Goal: Task Accomplishment & Management: Manage account settings

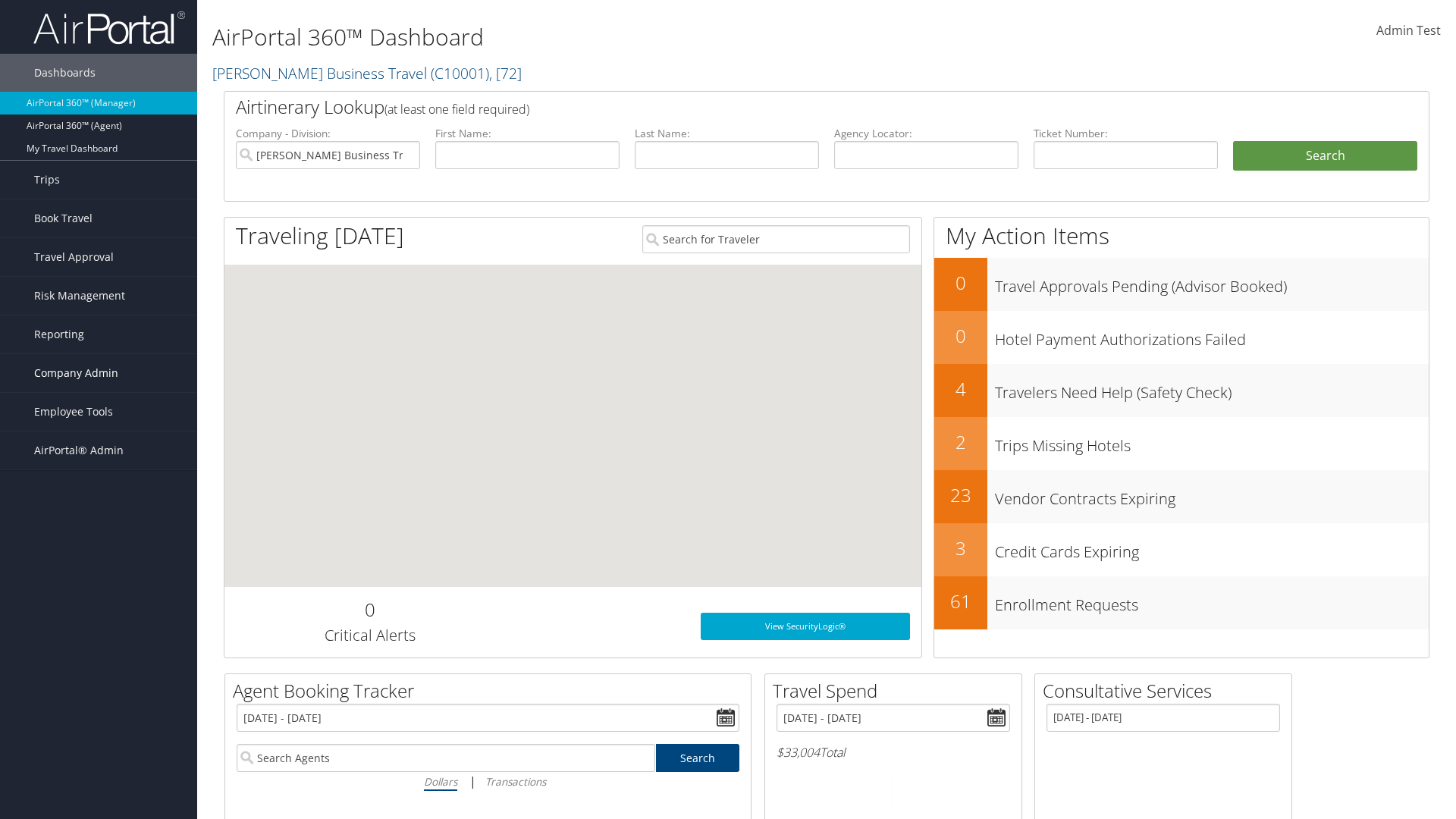
click at [98, 373] on span "Company Admin" at bounding box center [76, 373] width 84 height 38
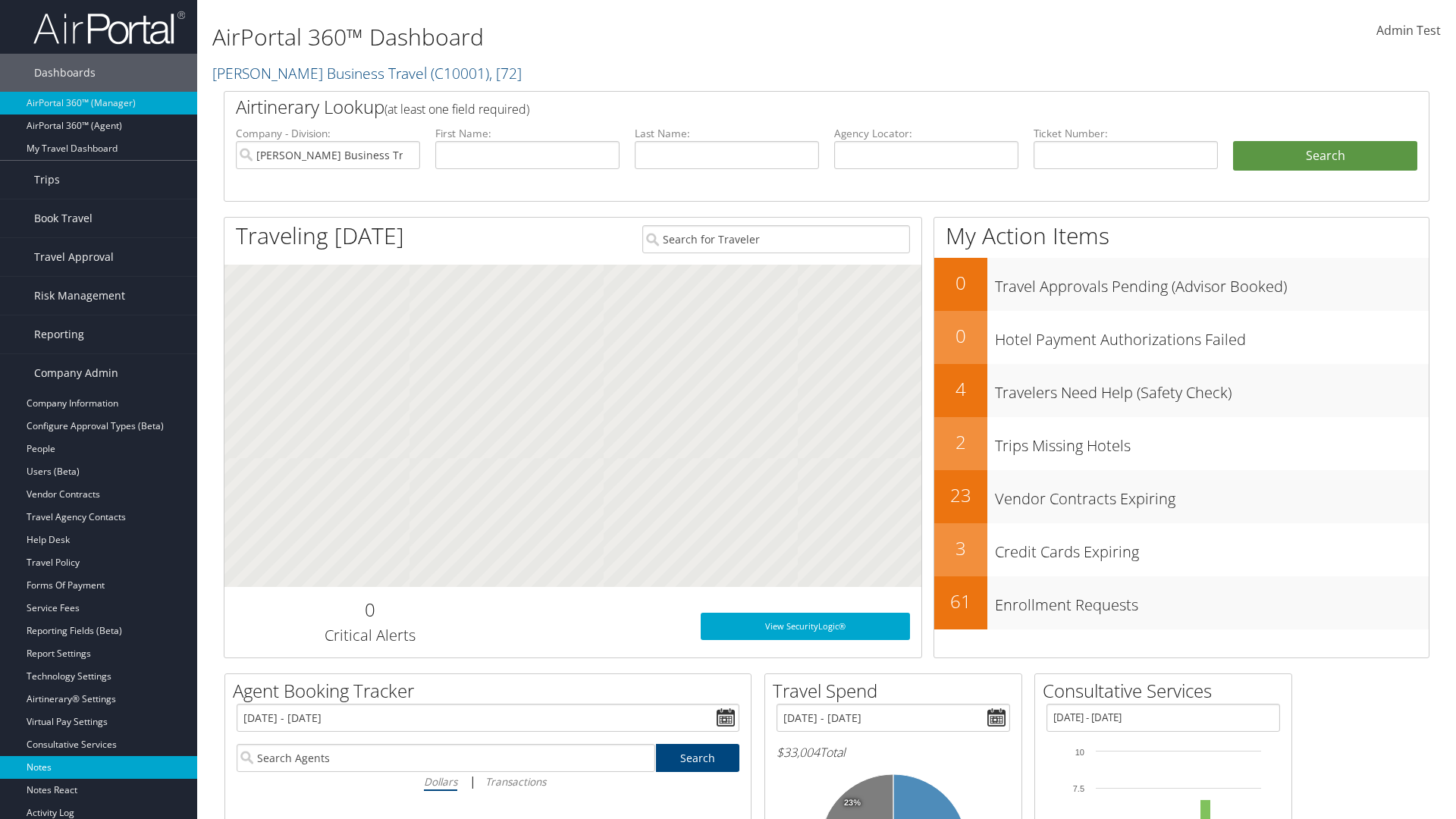
click at [98, 767] on link "Notes" at bounding box center [98, 767] width 197 height 23
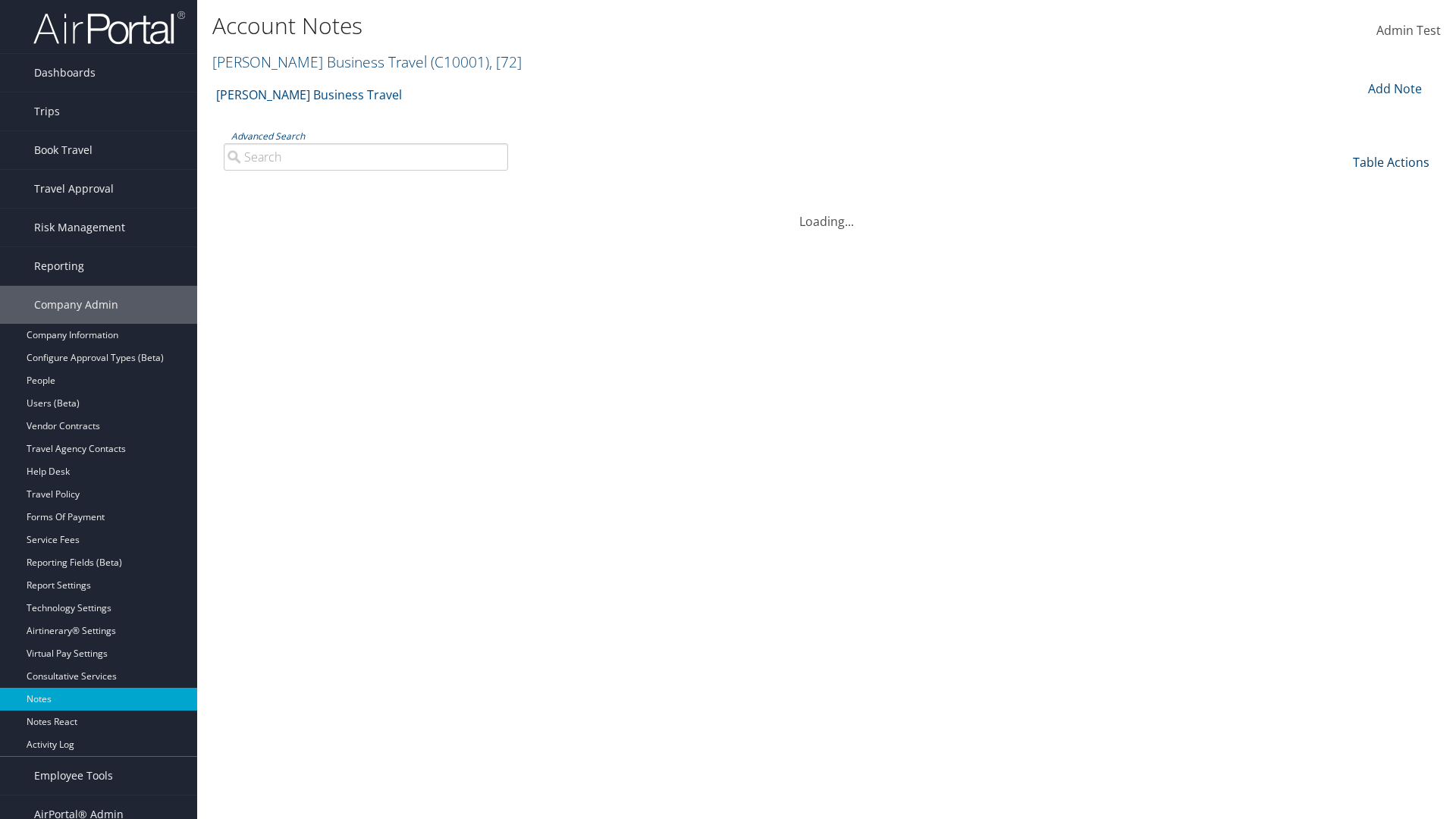
click at [1391, 161] on link "Table Actions" at bounding box center [1391, 162] width 76 height 17
click at [1341, 210] on link "Column Visibility" at bounding box center [1341, 211] width 200 height 25
click at [1341, 187] on link "Date" at bounding box center [1341, 187] width 200 height 25
click at [1341, 212] on link "Author" at bounding box center [1341, 213] width 200 height 25
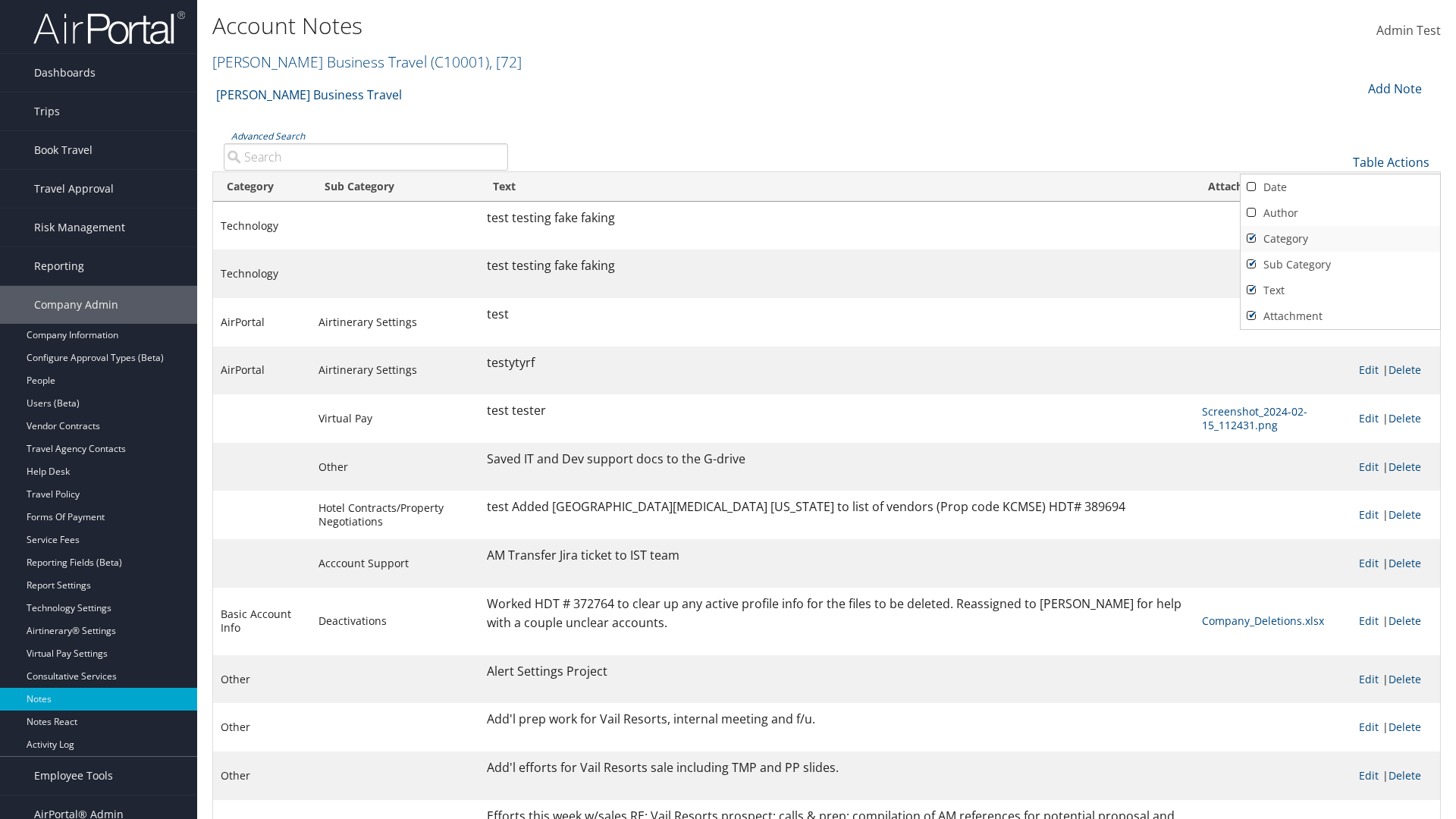
click at [1341, 238] on link "Category" at bounding box center [1341, 238] width 200 height 25
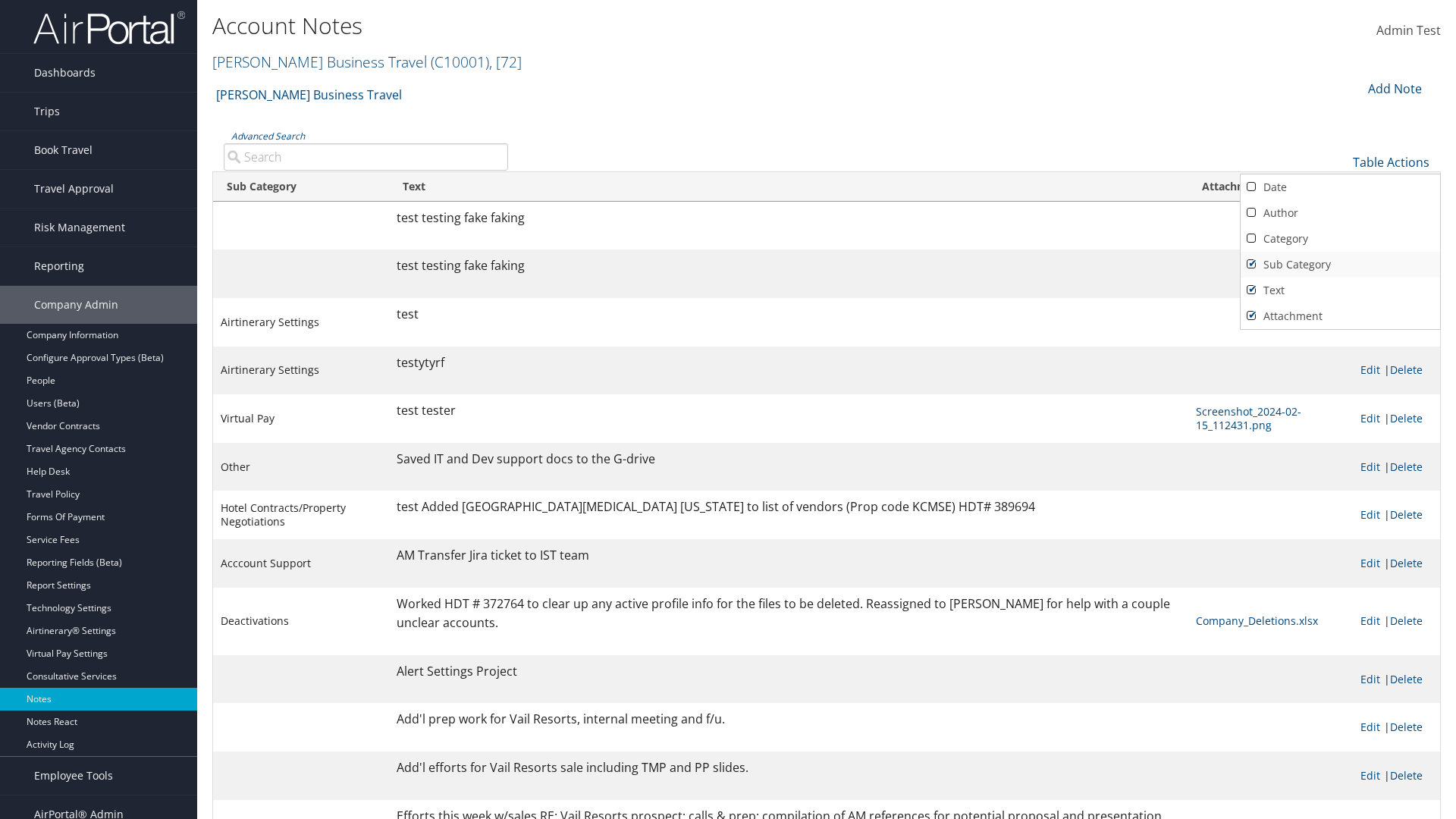
click at [1341, 264] on link "Sub Category" at bounding box center [1341, 265] width 200 height 25
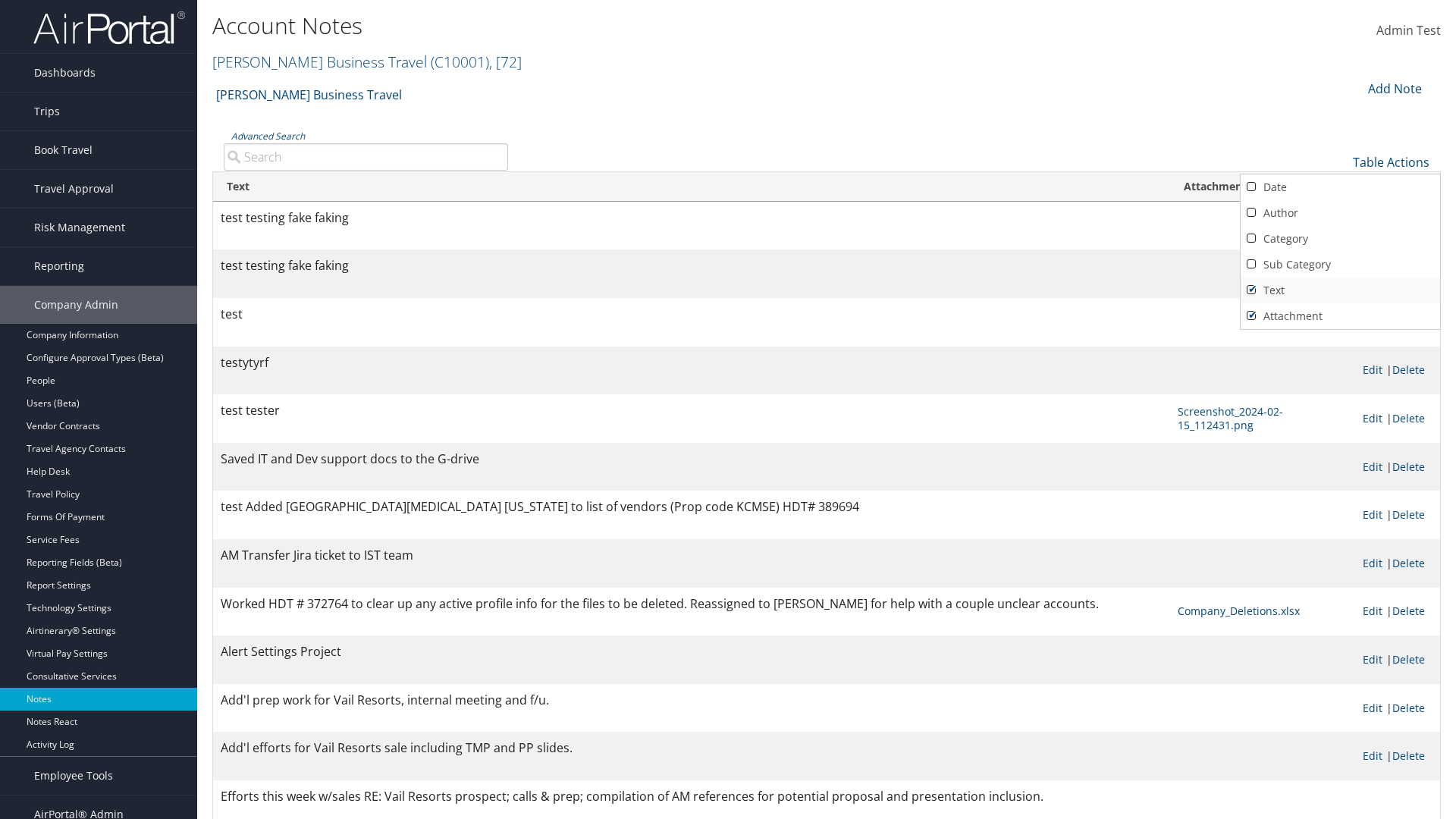
click at [1341, 289] on link "Text" at bounding box center [1341, 290] width 200 height 25
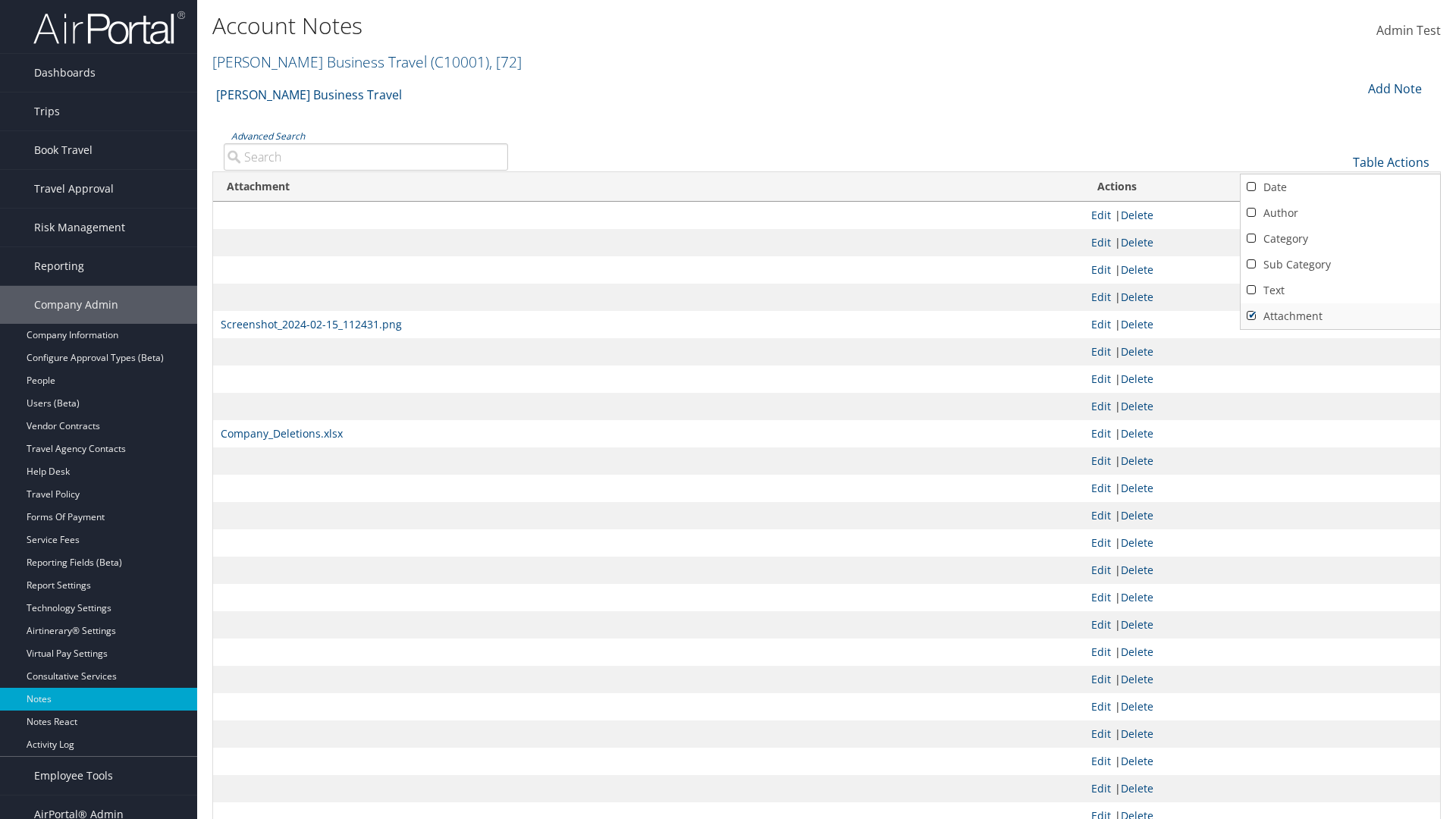
click at [1341, 316] on link "Attachment" at bounding box center [1341, 316] width 200 height 25
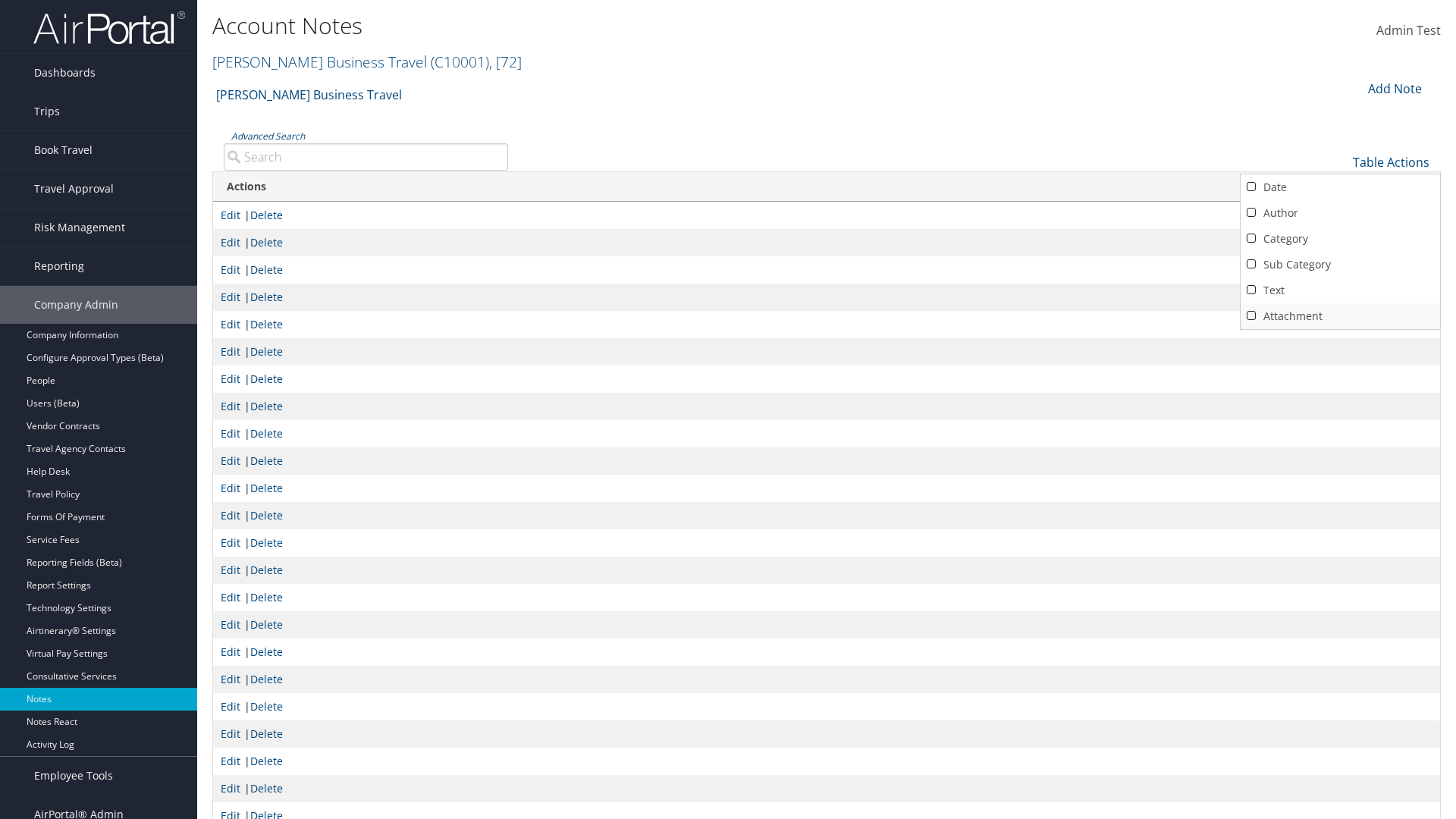
click at [1341, 316] on link "Attachment" at bounding box center [1341, 316] width 200 height 25
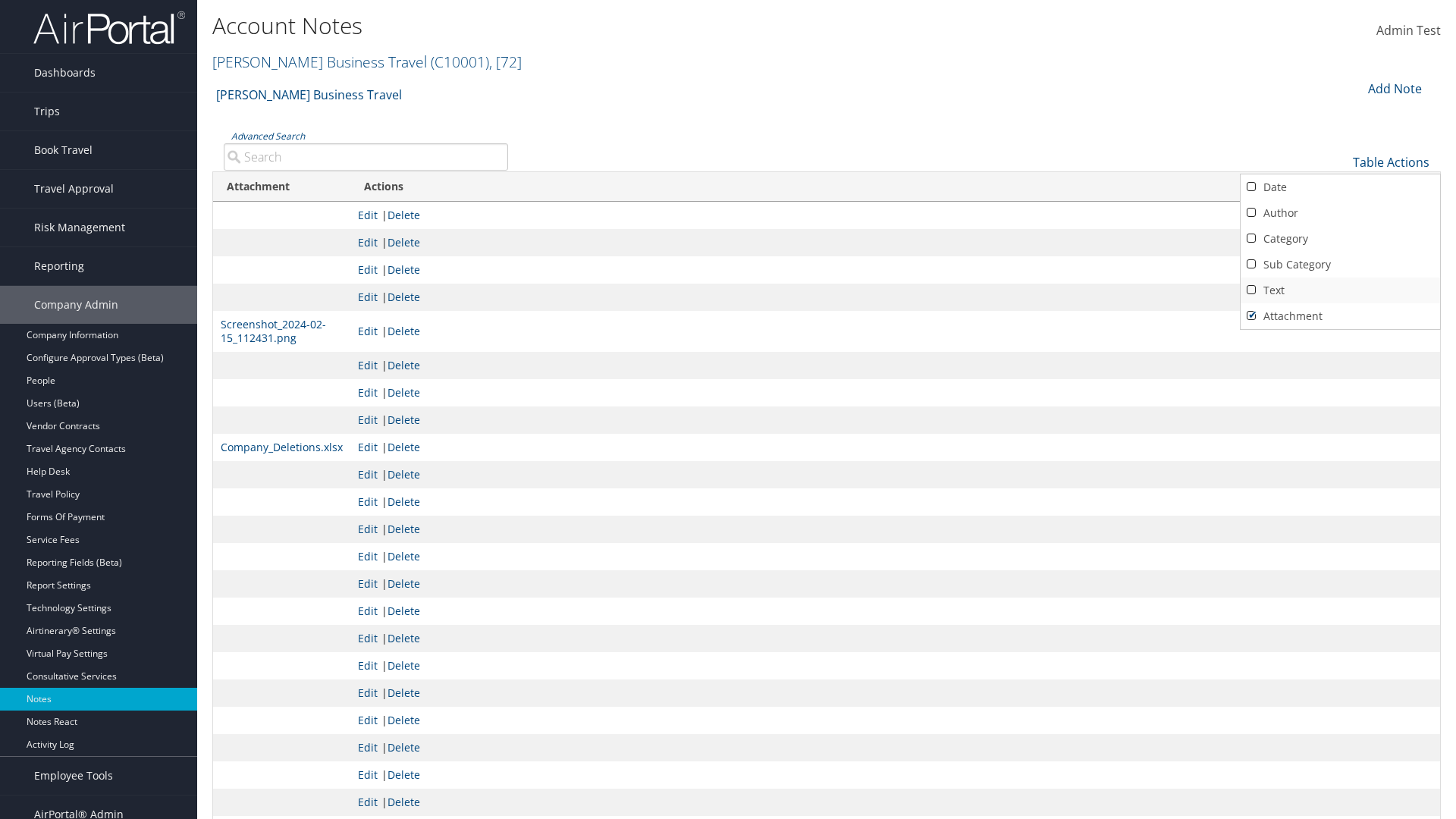
click at [1341, 289] on link "Text" at bounding box center [1341, 290] width 200 height 25
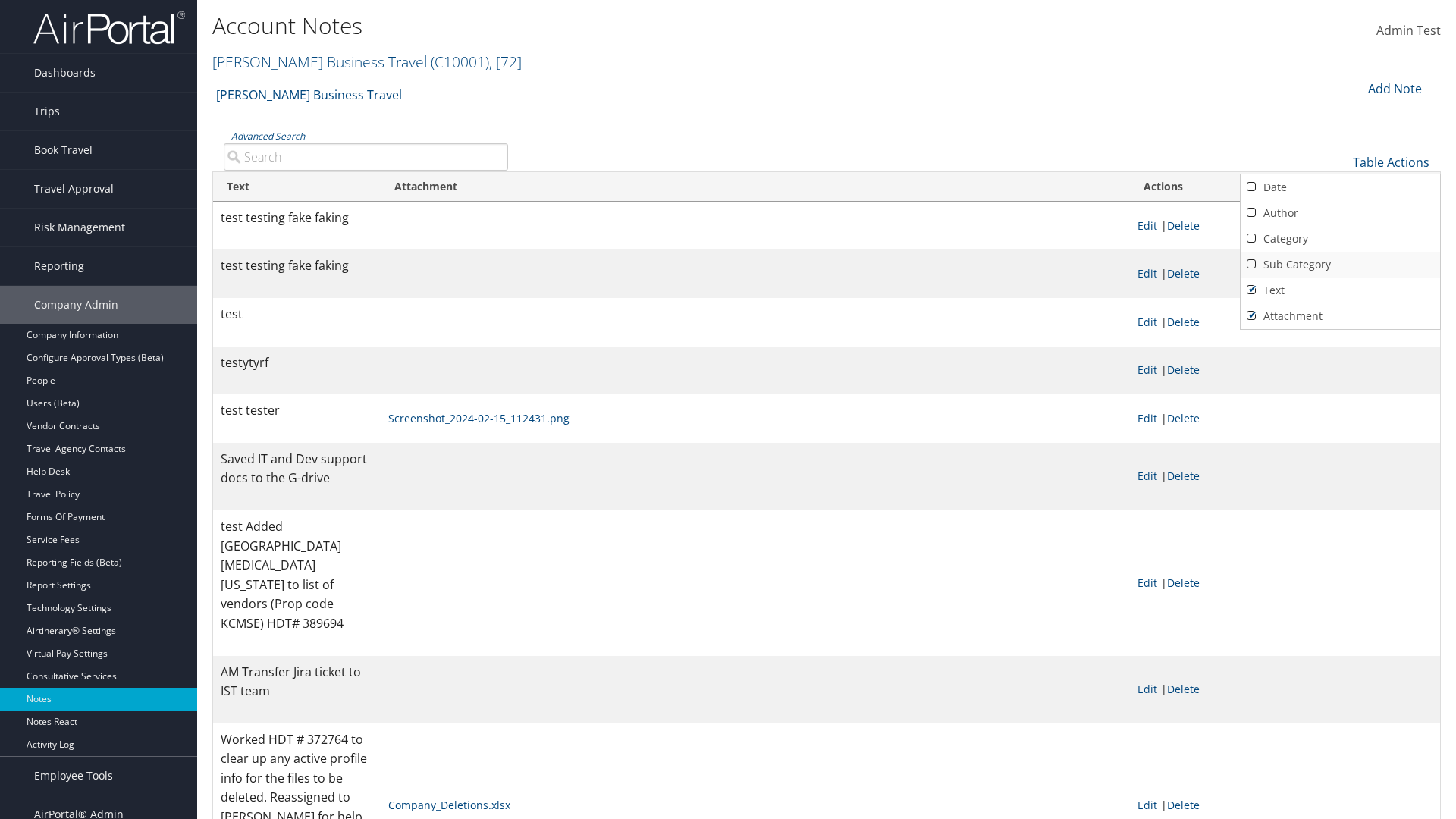
click at [1341, 264] on link "Sub Category" at bounding box center [1341, 265] width 200 height 25
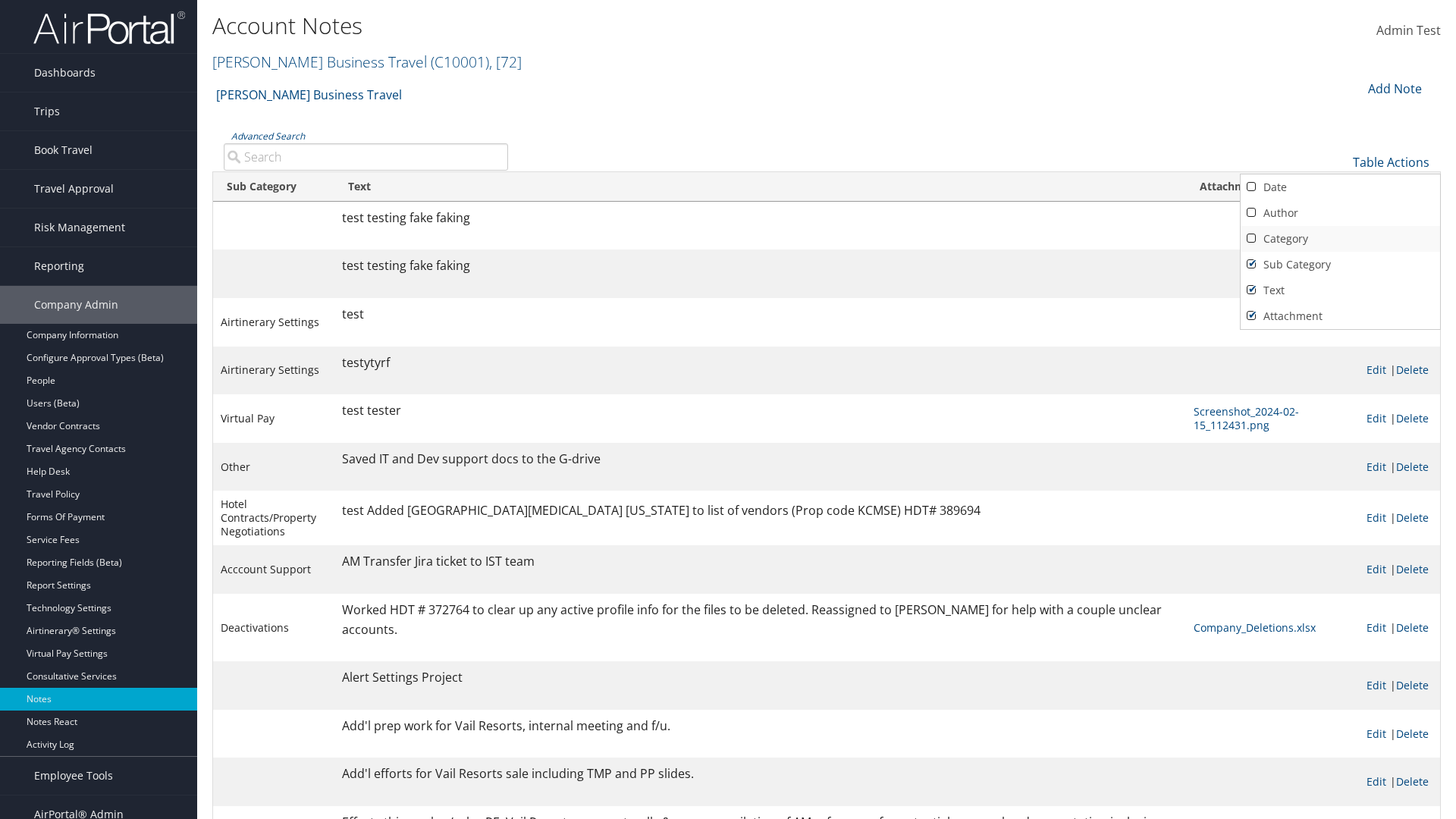
click at [1341, 238] on link "Category" at bounding box center [1341, 238] width 200 height 25
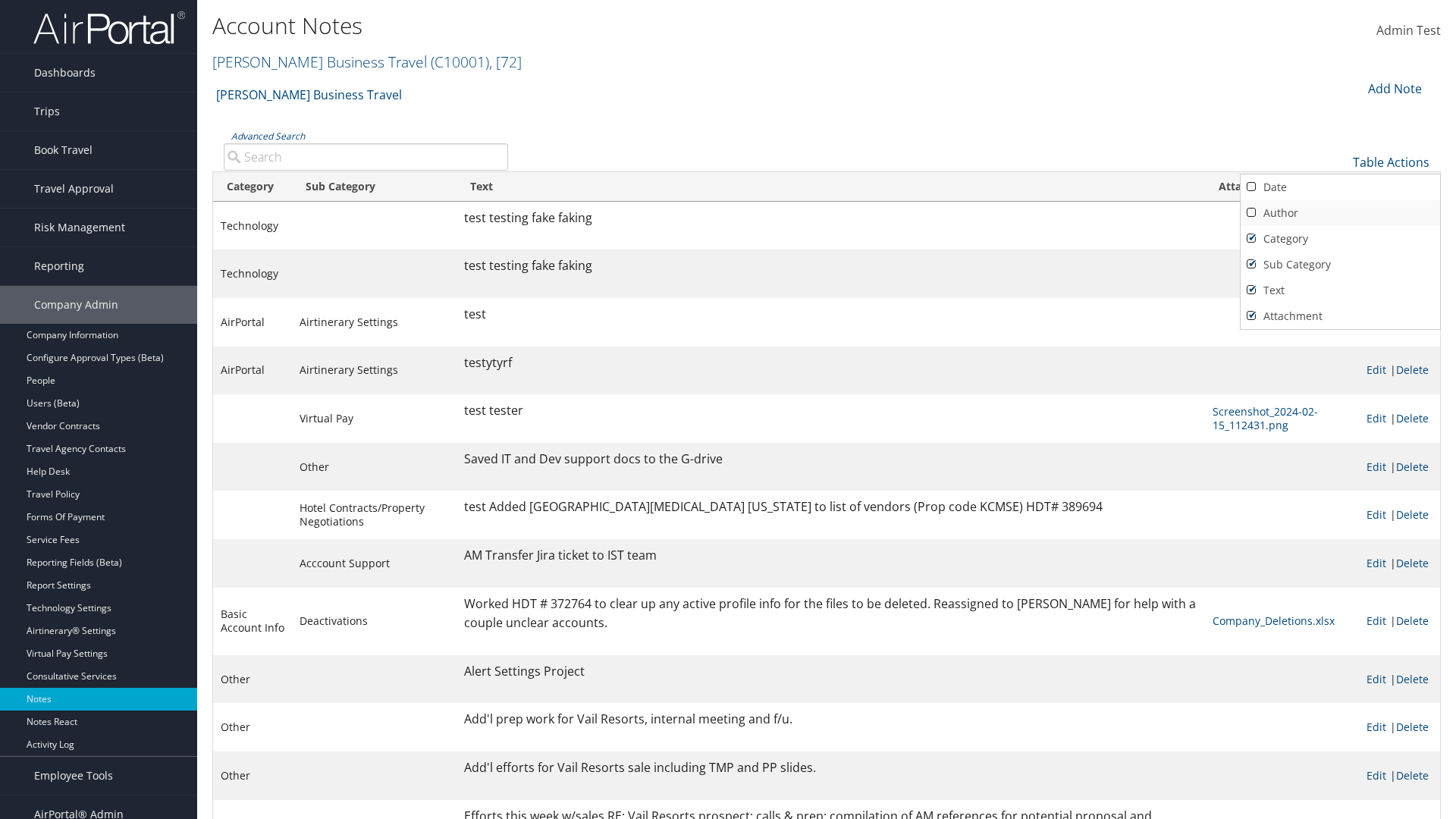
click at [1341, 212] on link "Author" at bounding box center [1341, 213] width 200 height 25
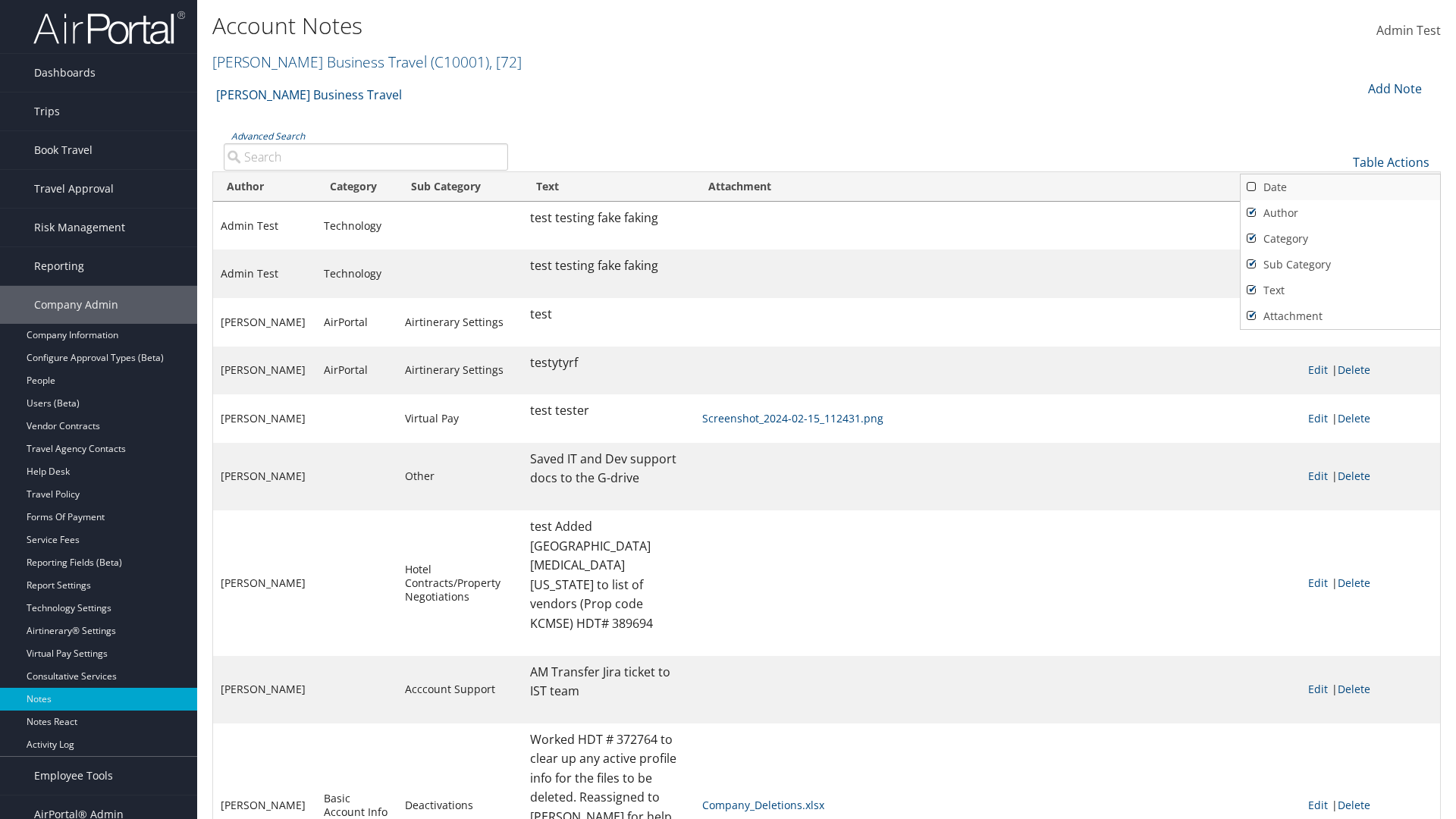
click at [1341, 187] on link "Date" at bounding box center [1341, 187] width 200 height 25
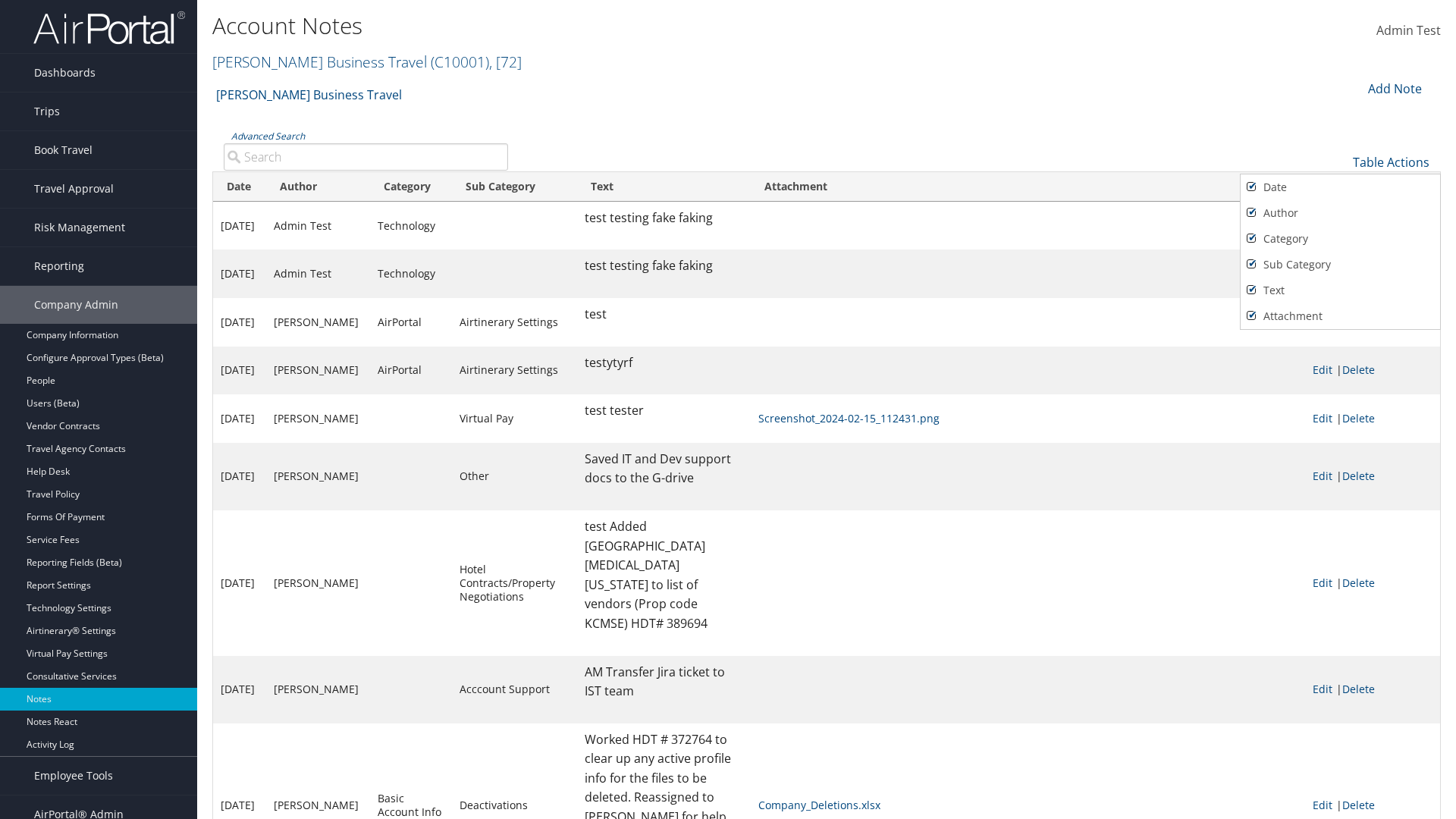
click at [728, 409] on div at bounding box center [728, 409] width 1456 height 819
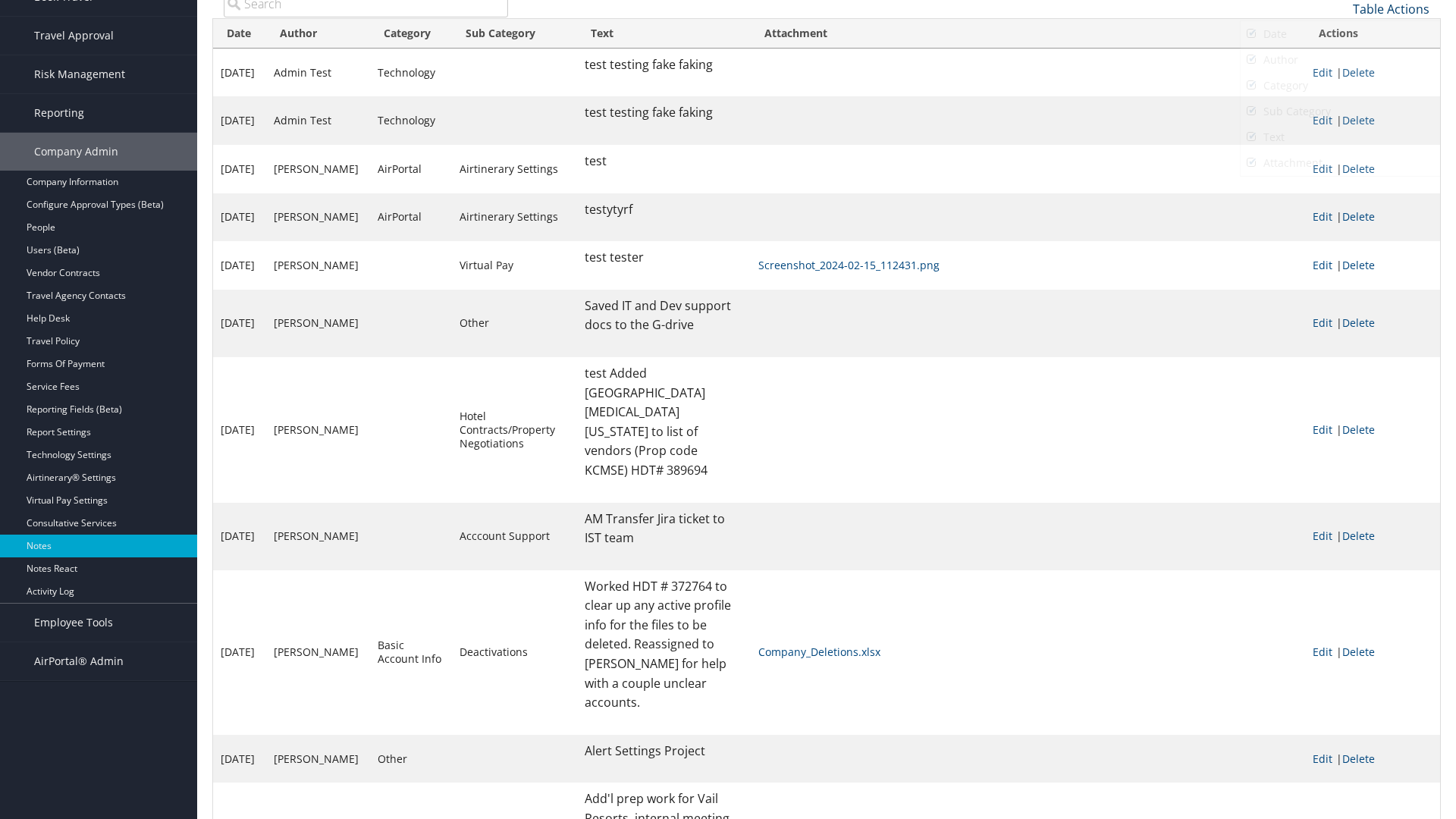
click at [1391, 8] on link "Table Actions" at bounding box center [1391, 9] width 76 height 17
click at [1341, 83] on link "Page Length" at bounding box center [1341, 84] width 200 height 25
click at [1341, 33] on link "10" at bounding box center [1341, 34] width 200 height 25
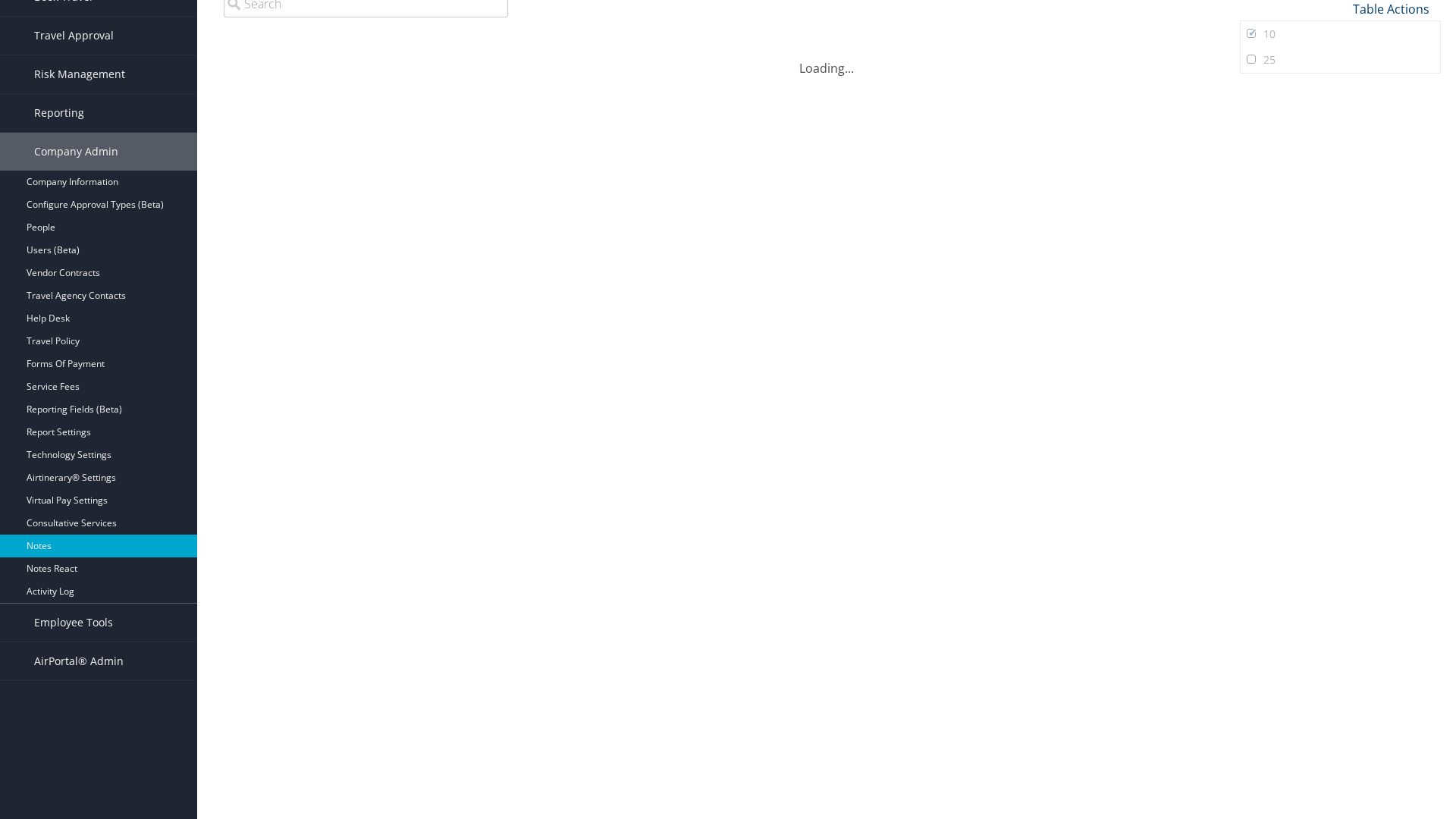
click at [1391, 8] on link "Table Actions" at bounding box center [1391, 9] width 76 height 17
click at [1341, 83] on link "Page Length" at bounding box center [1341, 84] width 200 height 25
click at [1341, 59] on link "25" at bounding box center [1341, 59] width 200 height 25
click at [1391, 18] on link "Table Actions" at bounding box center [1391, 9] width 76 height 17
